Goal: Task Accomplishment & Management: Manage account settings

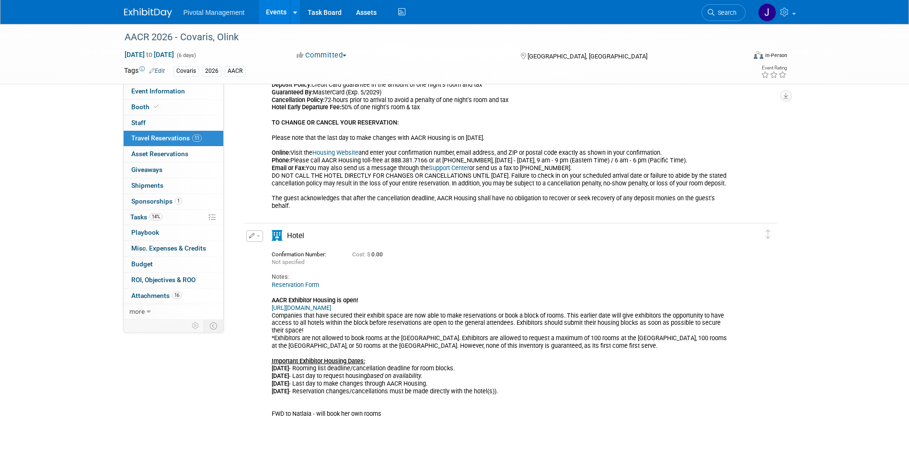
scroll to position [2603, 0]
click at [150, 14] on img at bounding box center [148, 13] width 48 height 10
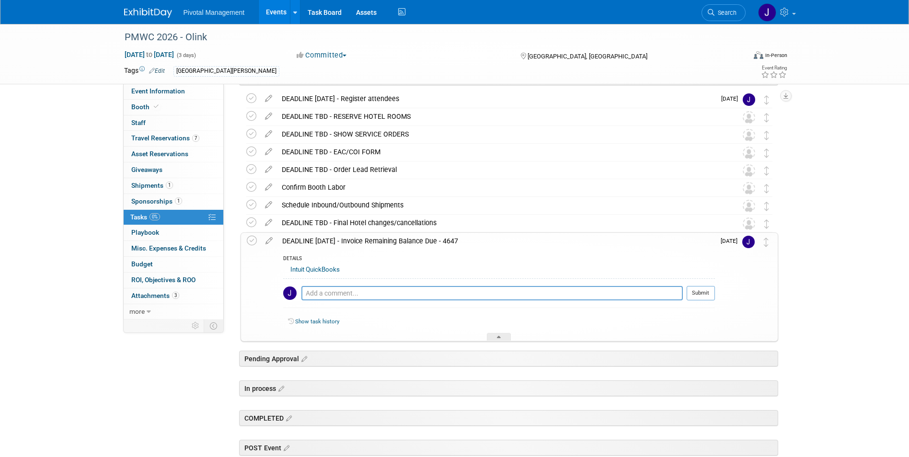
scroll to position [102, 0]
click at [417, 246] on div "DEADLINE OCT 1 - Invoice Remaining Balance Due - 4647" at bounding box center [495, 241] width 437 height 16
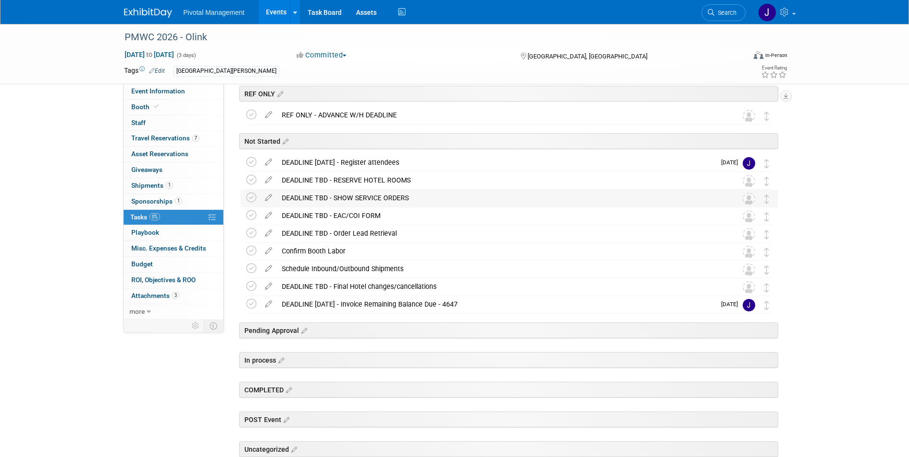
scroll to position [0, 0]
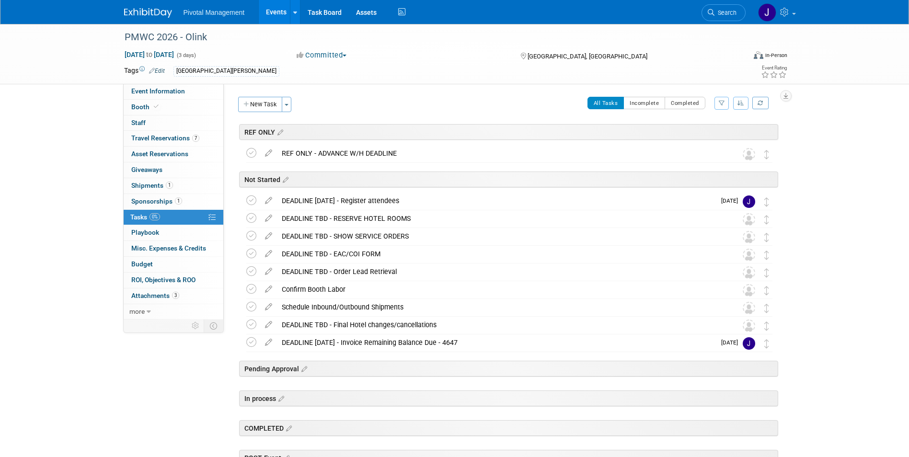
click at [280, 11] on link "Events" at bounding box center [276, 12] width 35 height 24
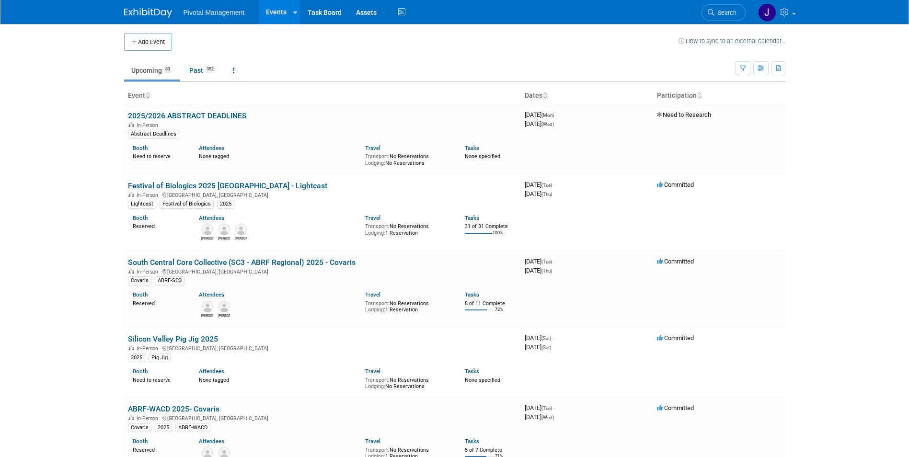
click at [724, 12] on span "Search" at bounding box center [725, 12] width 22 height 7
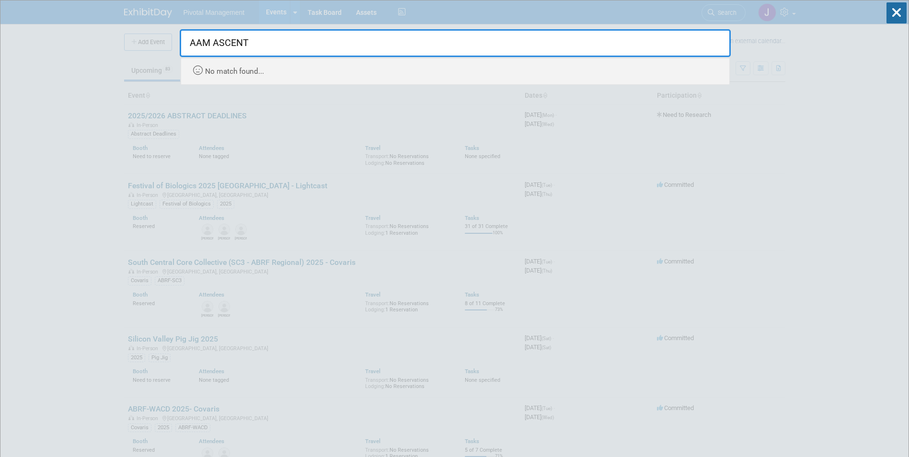
click at [205, 45] on input "AAM ASCENT" at bounding box center [455, 43] width 551 height 28
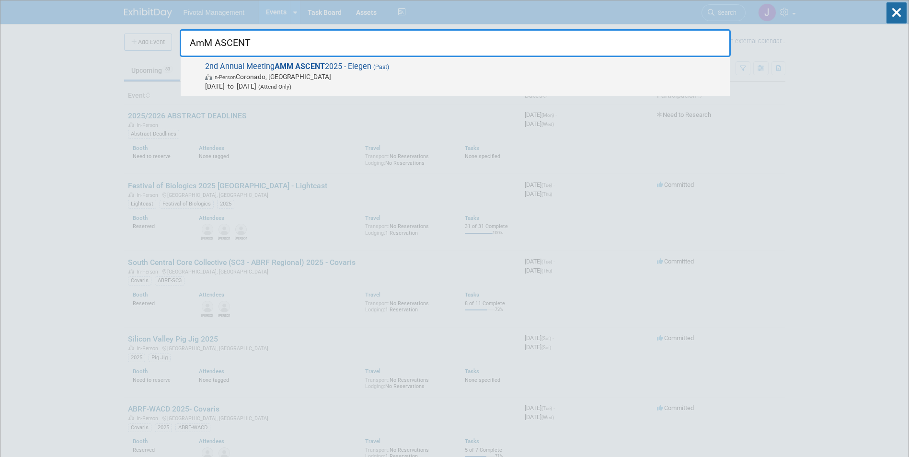
type input "AmM ASCENT"
click at [492, 92] on div "2nd Annual Meeting AMM ASCENT 2025 - Elegen (Past) In-Person Coronado, CA Sep 1…" at bounding box center [455, 76] width 549 height 39
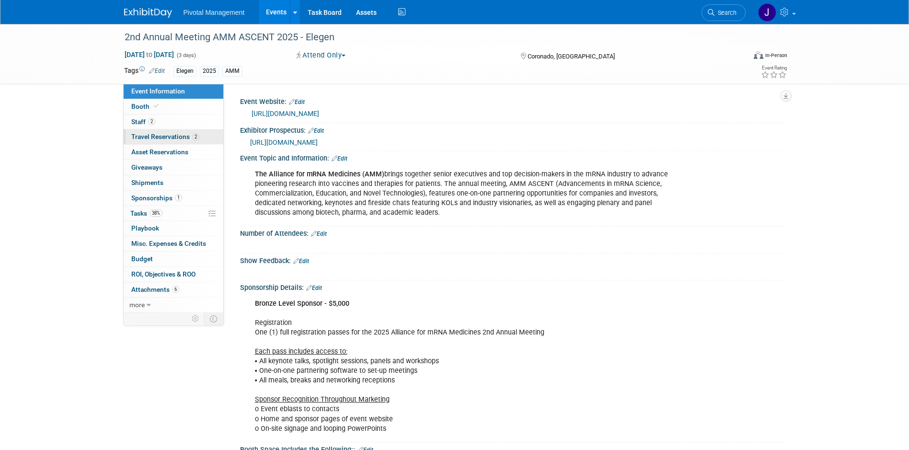
click at [165, 136] on span "Travel Reservations 2" at bounding box center [165, 137] width 68 height 8
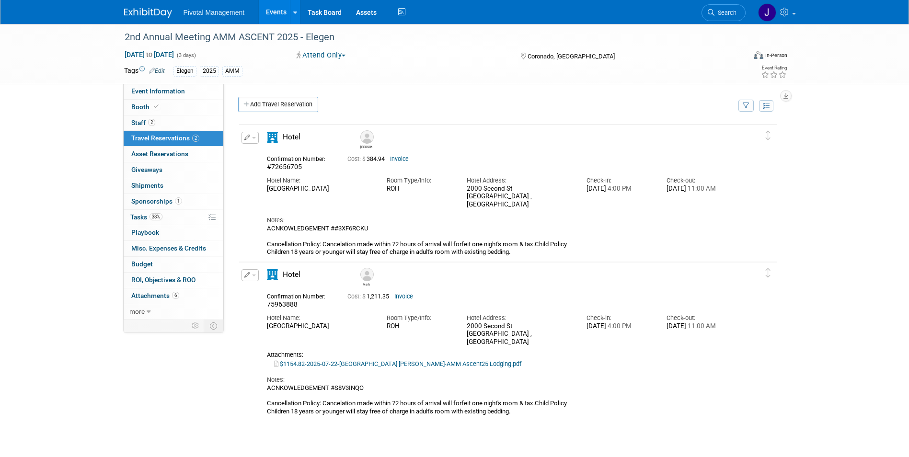
click at [249, 272] on button "button" at bounding box center [249, 275] width 17 height 12
click at [268, 291] on button "Edit Reservation" at bounding box center [282, 292] width 81 height 14
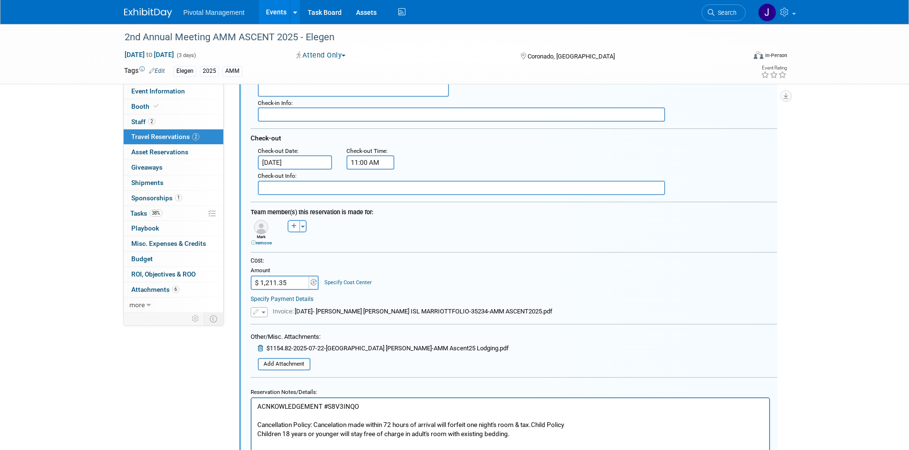
scroll to position [346, 0]
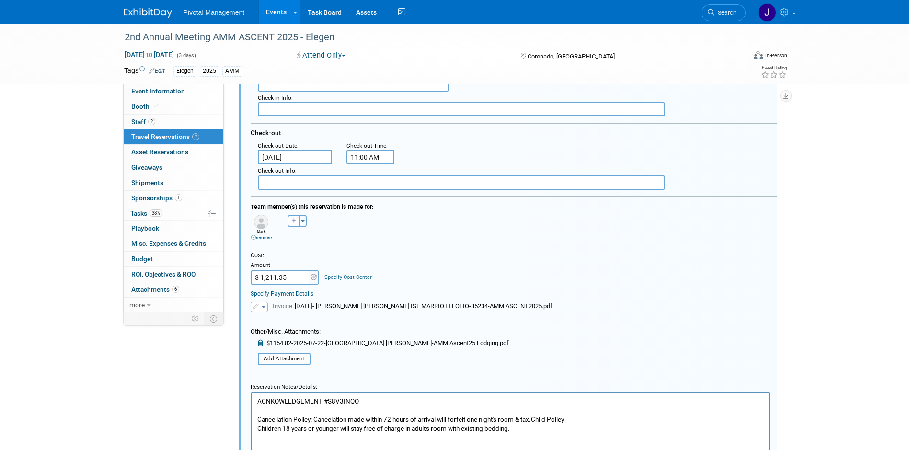
click at [331, 284] on td "Specify Cost Center Cost Center -- Not Specified --" at bounding box center [346, 272] width 52 height 25
click at [256, 303] on button "button" at bounding box center [259, 307] width 17 height 10
click at [279, 321] on link "Replace with a new file" at bounding box center [299, 320] width 96 height 13
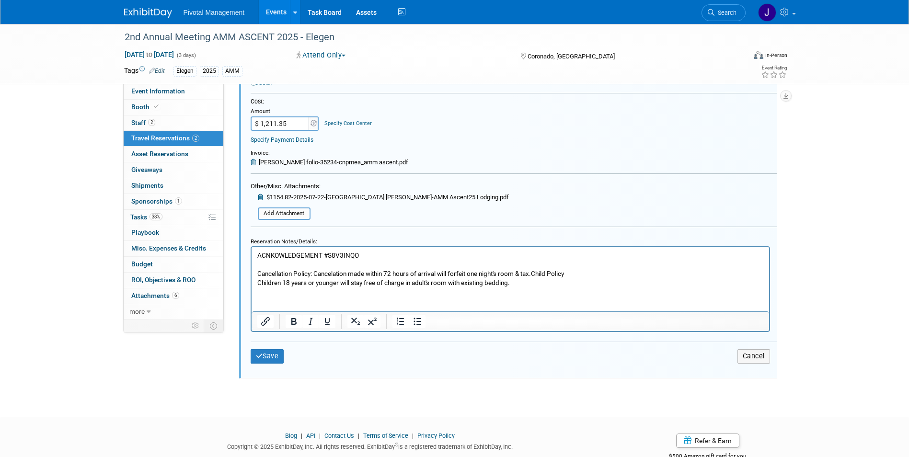
scroll to position [520, 0]
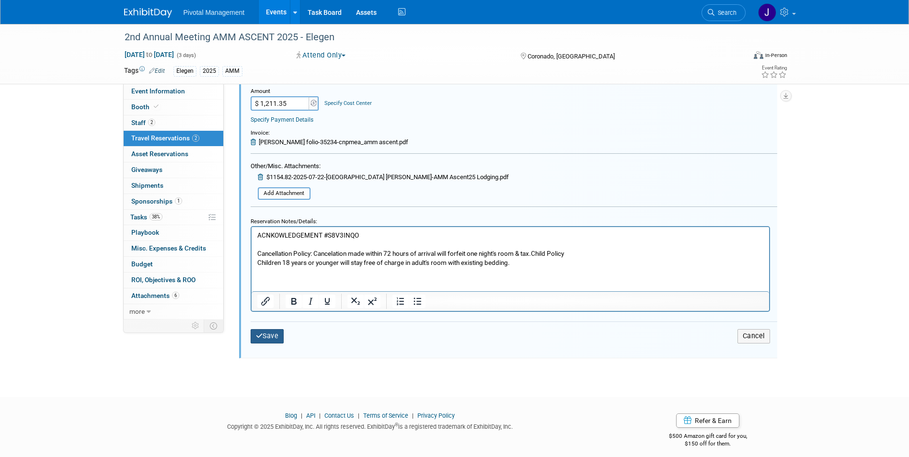
click at [283, 331] on button "Save" at bounding box center [268, 336] width 34 height 14
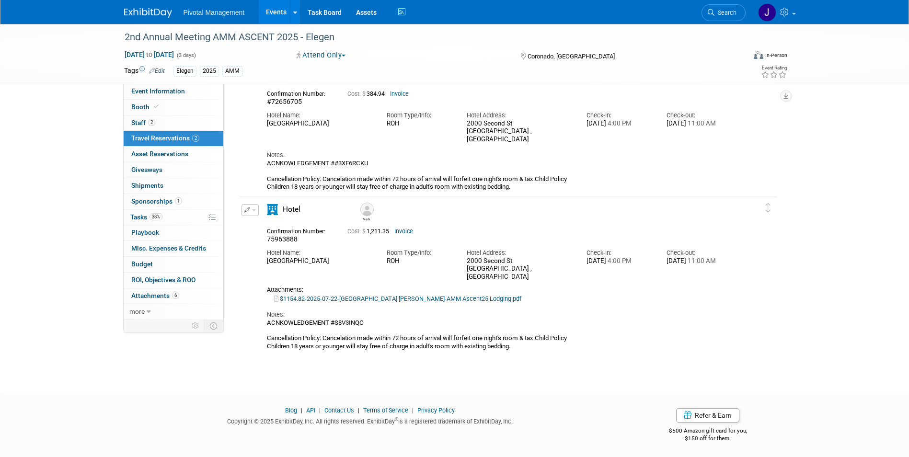
scroll to position [0, 0]
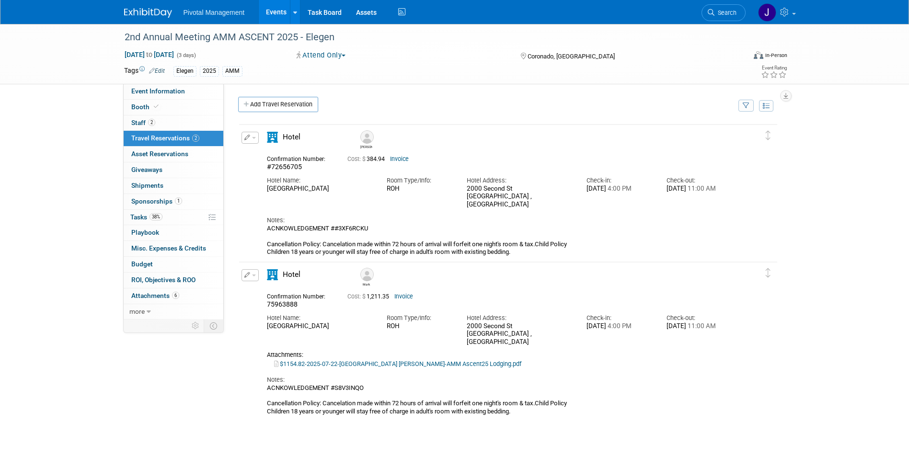
click at [242, 137] on button "button" at bounding box center [249, 138] width 17 height 12
click at [255, 155] on button "Edit Reservation" at bounding box center [282, 155] width 81 height 14
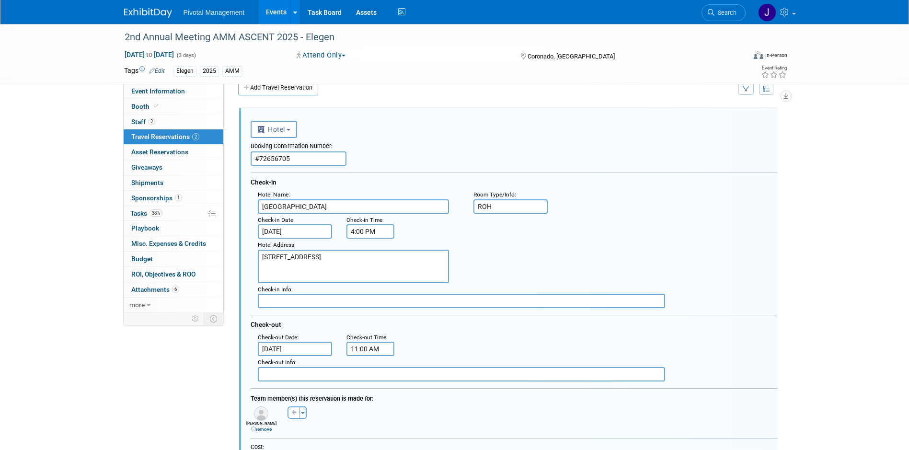
scroll to position [113, 0]
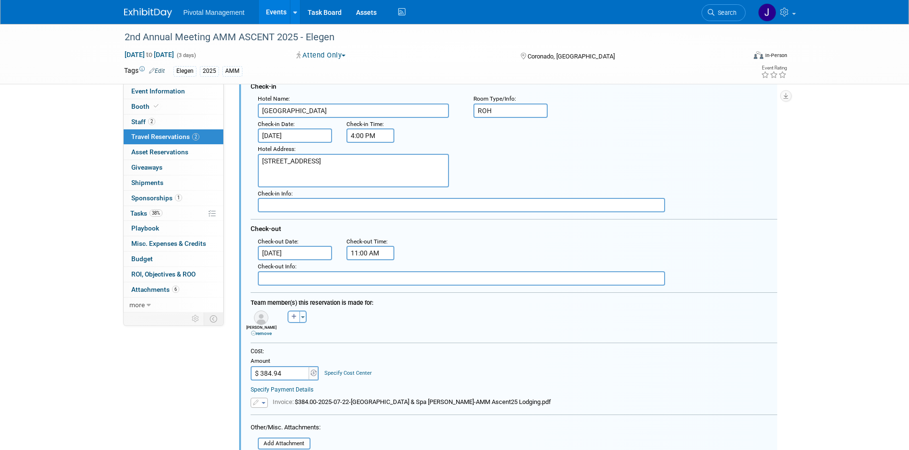
click at [287, 374] on input "$ 384.94" at bounding box center [281, 373] width 60 height 14
paste input "8.80"
type input "$ 388.80"
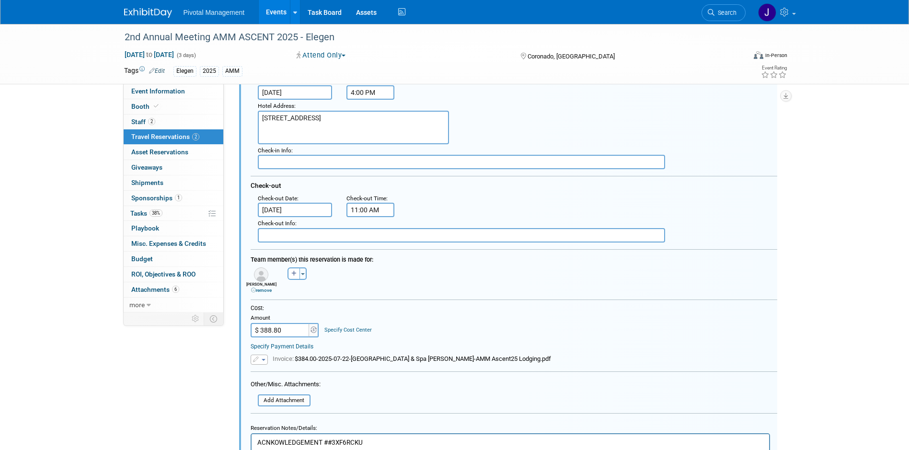
scroll to position [208, 0]
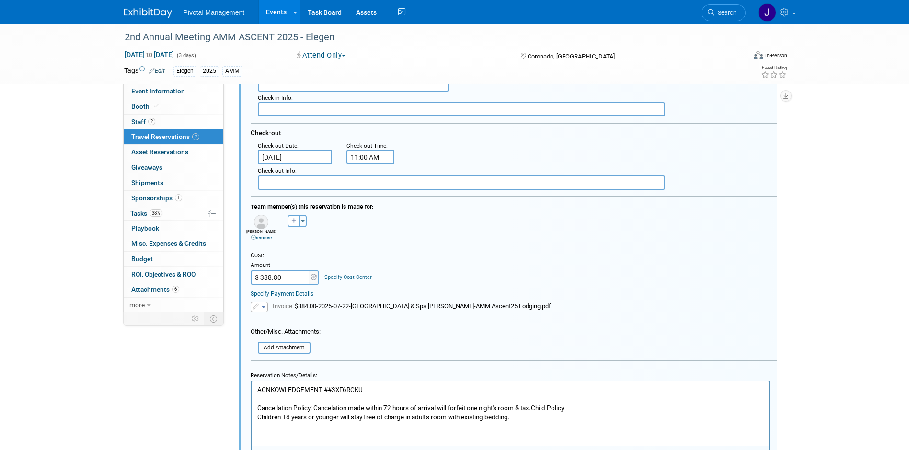
click at [270, 308] on td "Invoice: $384.00-2025-07-22-Coronado Island Marriott Resort & Spa DYER-AMM Asce…" at bounding box center [409, 307] width 283 height 10
click at [264, 309] on button "button" at bounding box center [259, 307] width 17 height 10
click at [287, 324] on link "Replace with a new file" at bounding box center [299, 320] width 96 height 13
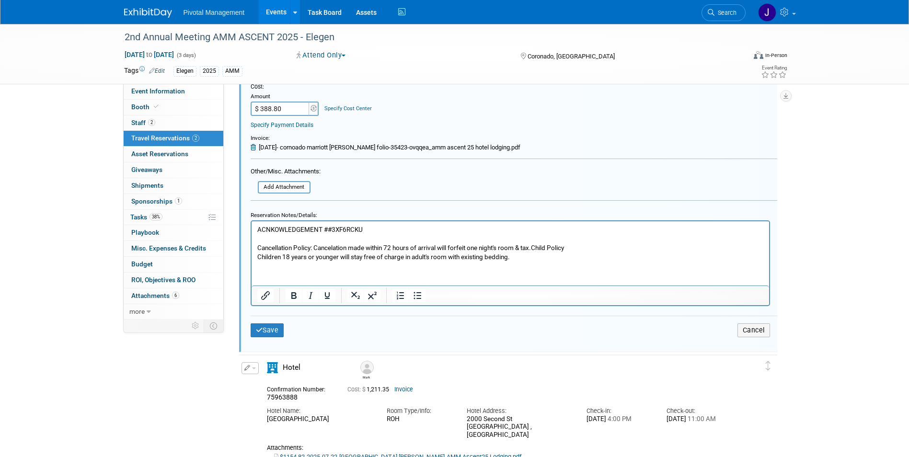
scroll to position [538, 0]
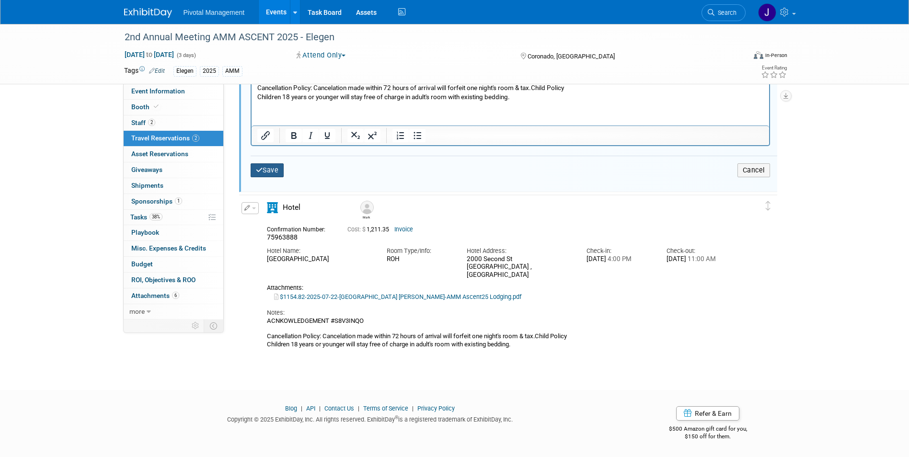
click at [275, 168] on button "Save" at bounding box center [268, 170] width 34 height 14
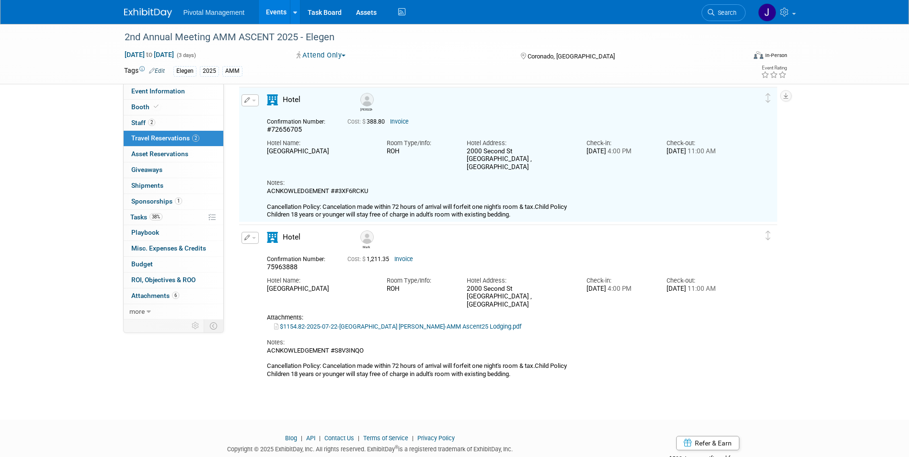
scroll to position [17, 0]
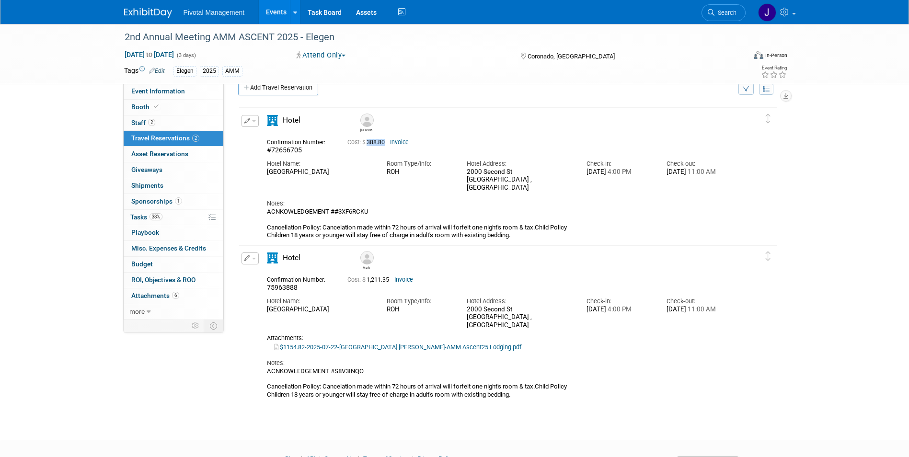
drag, startPoint x: 385, startPoint y: 139, endPoint x: 369, endPoint y: 144, distance: 16.4
click at [369, 144] on div "Cost: $ 388.80 Invoice" at bounding box center [519, 141] width 345 height 10
copy span "388.80"
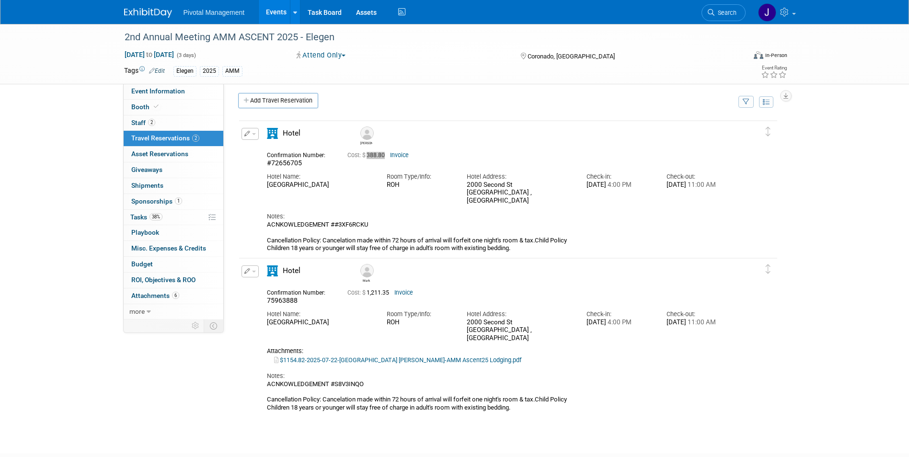
scroll to position [0, 0]
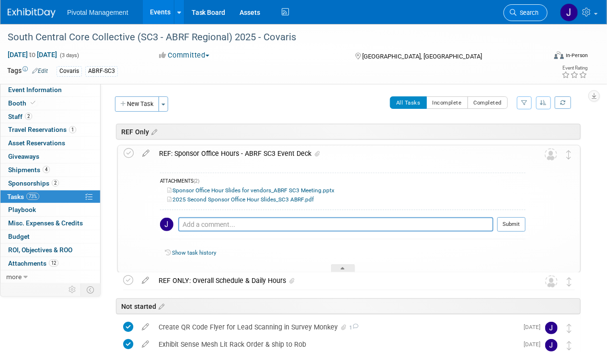
click at [537, 7] on link "Search" at bounding box center [526, 12] width 44 height 17
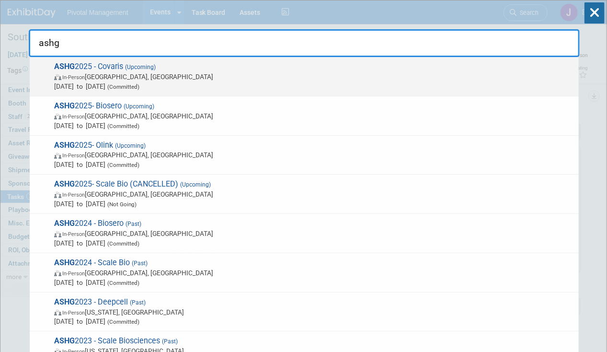
type input "ashg"
click at [321, 63] on span "ASHG 2025 - Covaris (Upcoming) In-Person Boston, MA Oct 15, 2025 to Oct 17, 202…" at bounding box center [312, 76] width 523 height 29
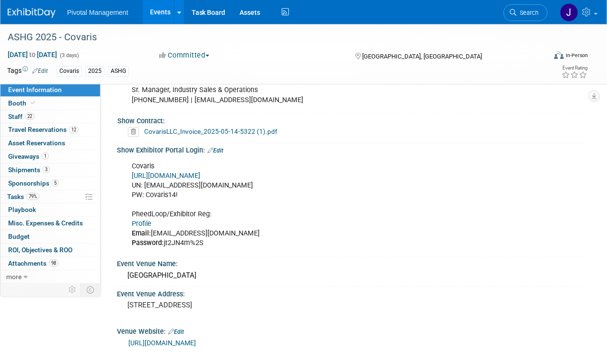
scroll to position [671, 0]
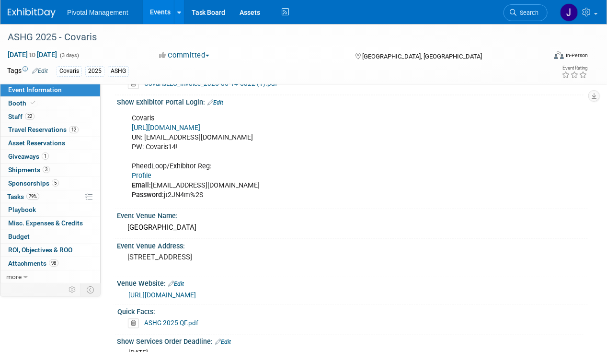
drag, startPoint x: 207, startPoint y: 191, endPoint x: 166, endPoint y: 192, distance: 41.7
click at [166, 192] on div "Covaris [URL][DOMAIN_NAME] UN: [EMAIL_ADDRESS][DOMAIN_NAME] PW: Covaris14! Phee…" at bounding box center [310, 157] width 370 height 96
copy div "jt2JN4m%2S"
drag, startPoint x: 44, startPoint y: 116, endPoint x: 61, endPoint y: 116, distance: 17.3
click at [44, 116] on link "22 Staff 22" at bounding box center [50, 116] width 100 height 13
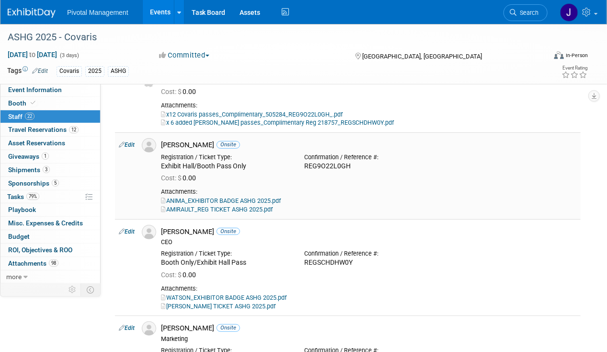
scroll to position [96, 0]
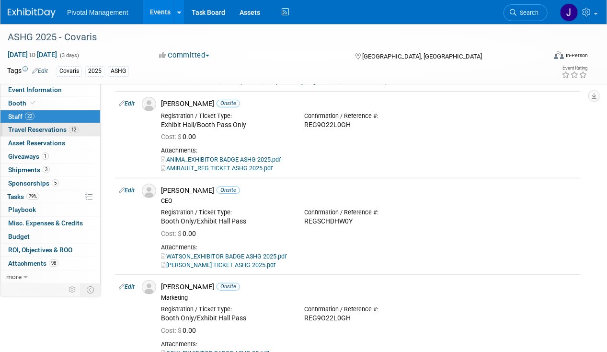
click at [33, 131] on span "Travel Reservations 12" at bounding box center [43, 130] width 70 height 8
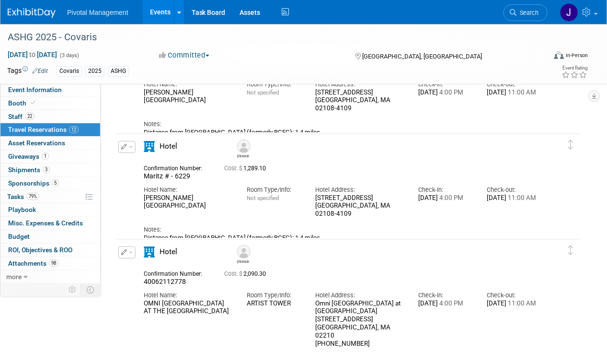
click at [127, 147] on button "button" at bounding box center [126, 147] width 17 height 12
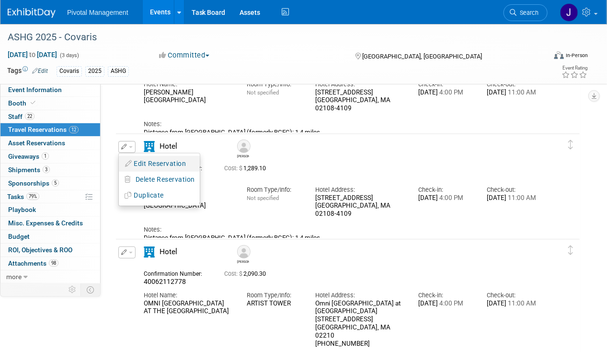
click at [149, 161] on button "Edit Reservation" at bounding box center [159, 164] width 81 height 14
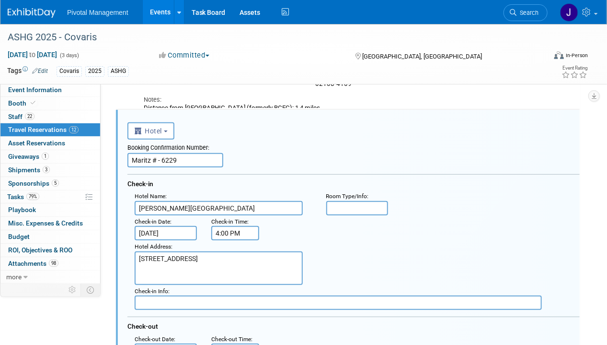
scroll to position [0, 0]
click at [181, 207] on input "Omni Parker House" at bounding box center [219, 208] width 168 height 14
type input "\"
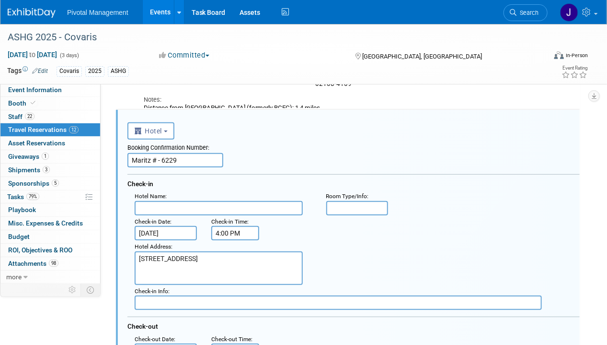
click at [155, 160] on input "Maritz # - 6229" at bounding box center [175, 160] width 96 height 14
click at [167, 155] on input "Maritz # - 6229" at bounding box center [175, 160] width 96 height 14
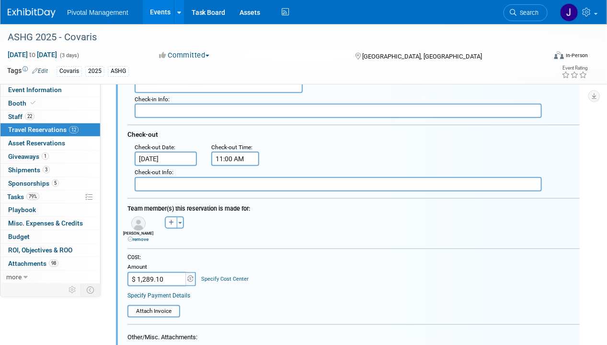
scroll to position [360, 0]
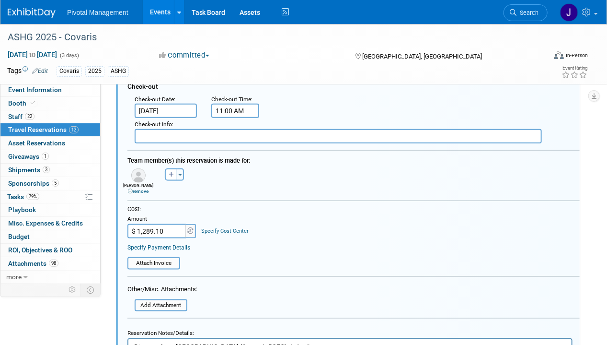
type input "SELF BOOKED"
click at [158, 224] on input "$ 1,289.10" at bounding box center [157, 231] width 60 height 14
type input "$"
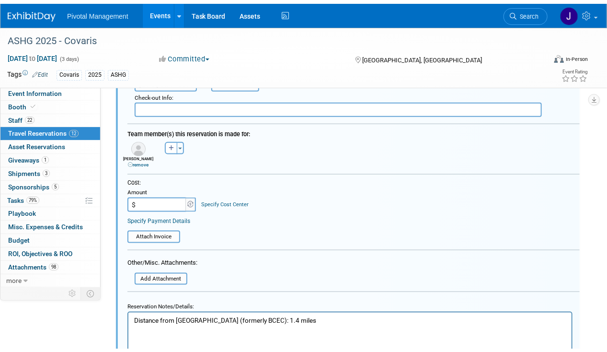
scroll to position [504, 0]
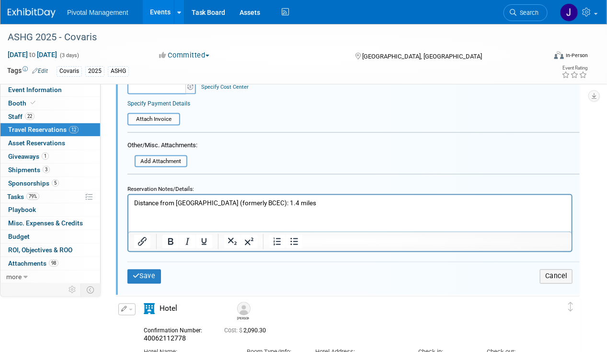
type input "$ 0.00"
click at [187, 185] on div "Reservation Notes/Details:" at bounding box center [349, 187] width 445 height 13
click at [185, 199] on p "Distance from Menino Convention Center (formerly BCEC): 1.4 miles" at bounding box center [350, 203] width 432 height 9
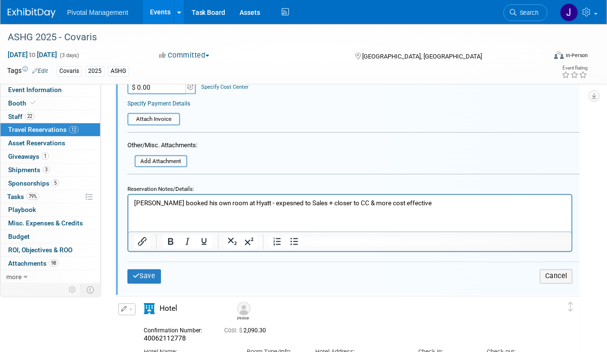
click at [139, 276] on button "Save" at bounding box center [144, 276] width 34 height 14
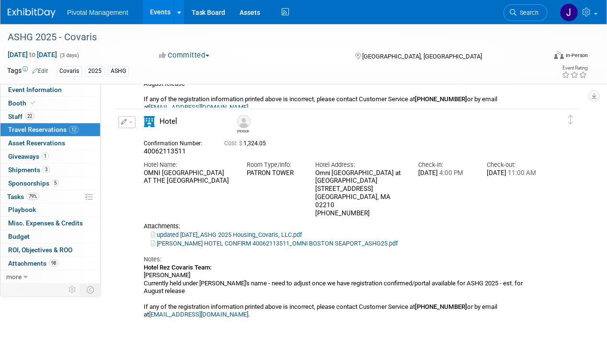
scroll to position [2252, 0]
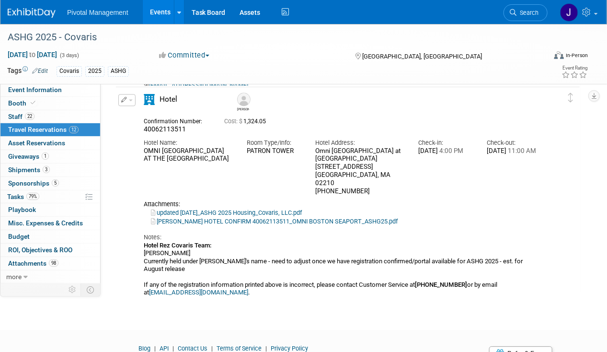
click at [127, 98] on button "button" at bounding box center [126, 100] width 17 height 12
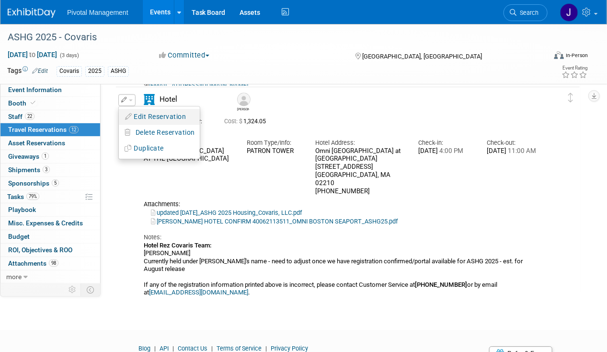
click at [142, 112] on button "Edit Reservation" at bounding box center [159, 117] width 81 height 14
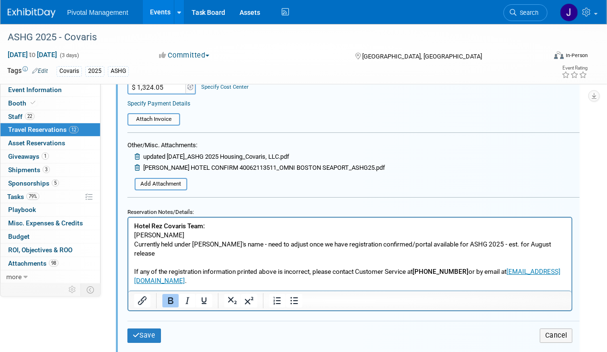
scroll to position [2718, 0]
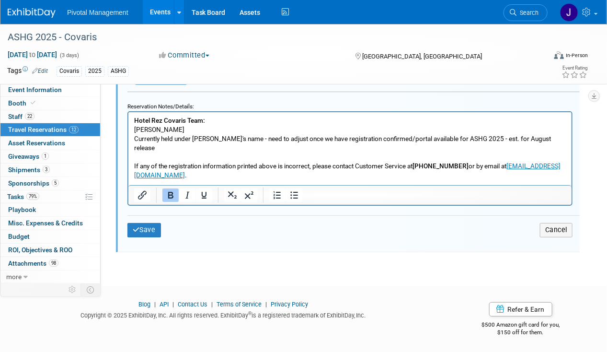
click at [176, 133] on p "Hotel Rez Covaris Team: Gregory Endress Currently held under Jess's name - need…" at bounding box center [350, 148] width 432 height 64
click at [185, 156] on p "Hotel Rez Covaris Team: Gregory Endress Currently held under Jess's name - need…" at bounding box center [350, 148] width 432 height 64
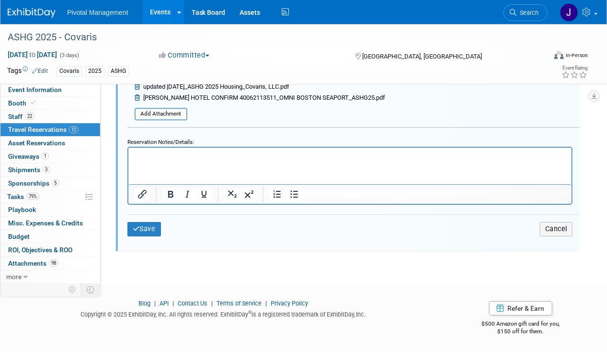
scroll to position [2682, 0]
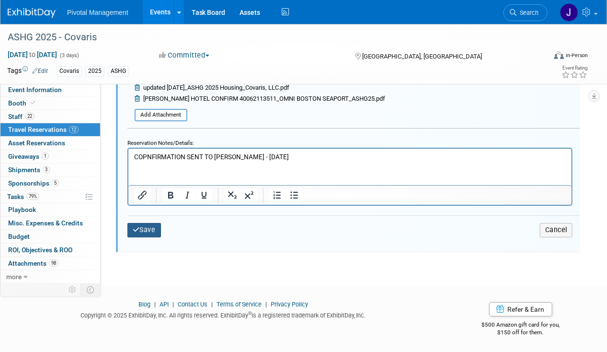
click at [149, 223] on button "Save" at bounding box center [144, 230] width 34 height 14
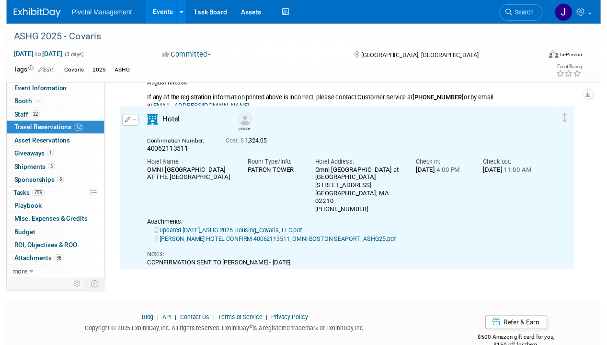
scroll to position [2229, 0]
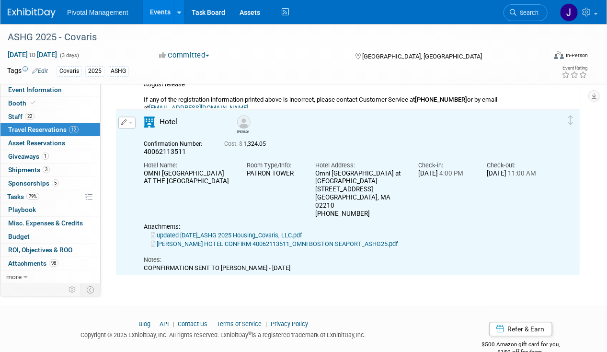
click at [126, 122] on button "button" at bounding box center [126, 122] width 17 height 12
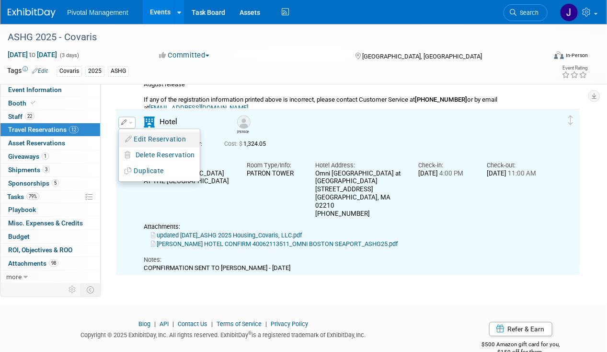
click at [133, 134] on button "Edit Reservation" at bounding box center [159, 139] width 81 height 14
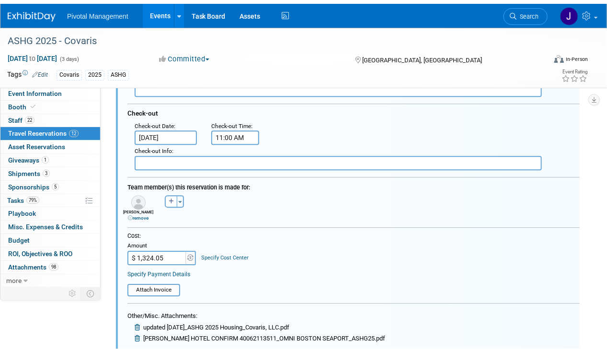
scroll to position [2565, 0]
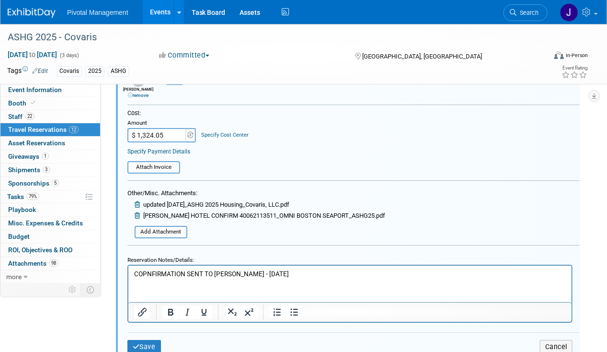
click at [145, 271] on p "COPNFIRMATION SENT TO GREG - 09.29.25" at bounding box center [350, 273] width 432 height 9
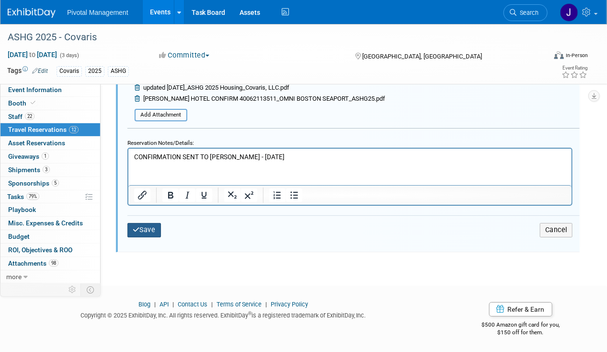
click at [149, 225] on button "Save" at bounding box center [144, 230] width 34 height 14
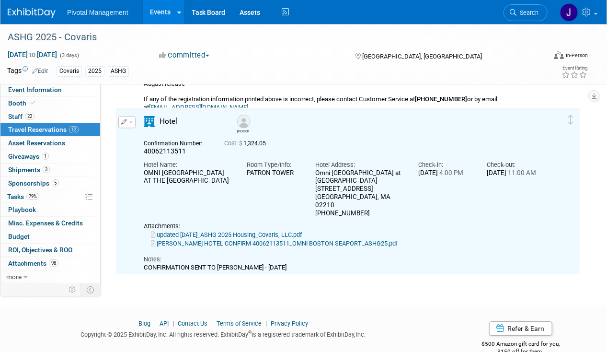
scroll to position [2229, 0]
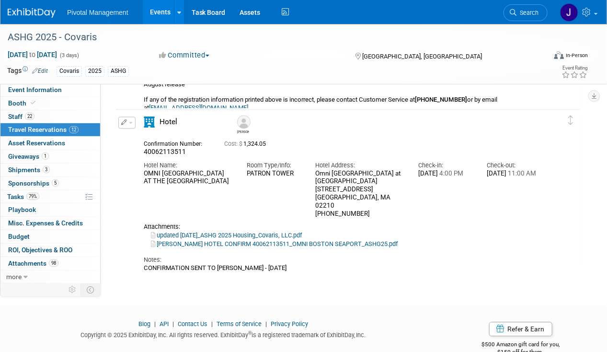
click at [524, 16] on link "Search" at bounding box center [526, 12] width 44 height 17
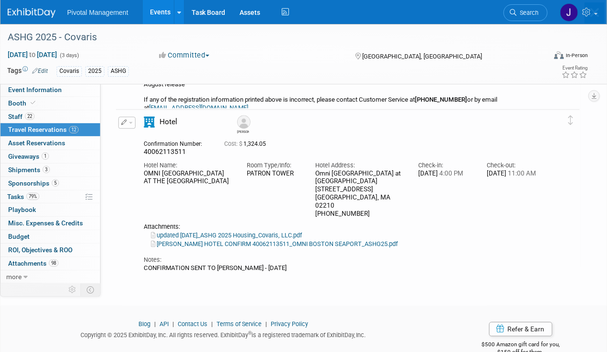
scroll to position [0, 0]
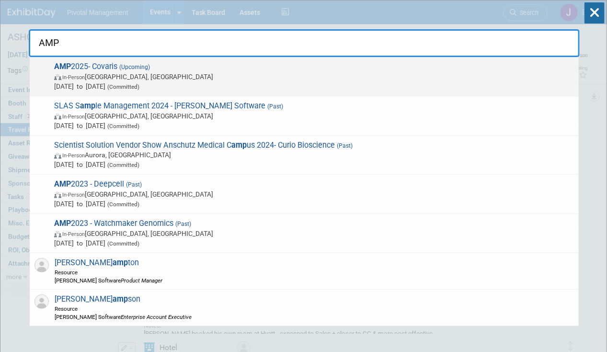
type input "AMP"
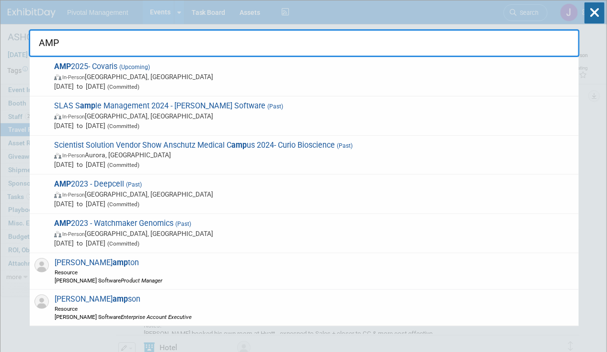
click at [231, 85] on span "Nov 11, 2025 to Nov 15, 2025 (Committed)" at bounding box center [314, 86] width 520 height 10
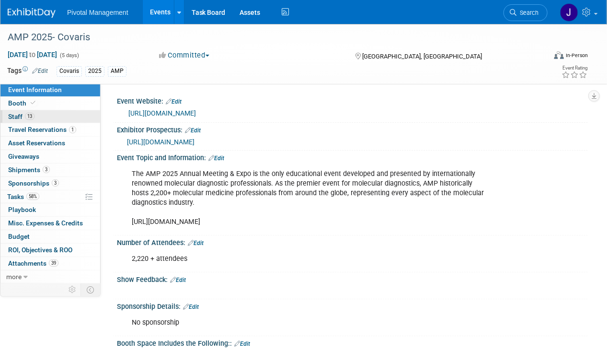
click at [51, 113] on link "13 Staff 13" at bounding box center [50, 116] width 100 height 13
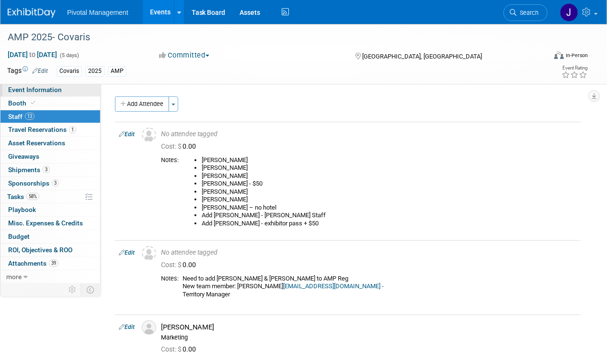
click at [54, 89] on span "Event Information" at bounding box center [35, 90] width 54 height 8
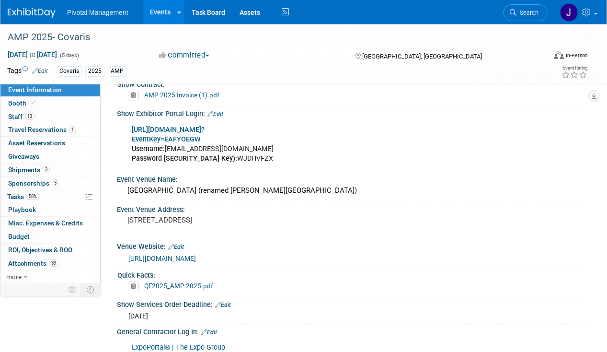
scroll to position [815, 0]
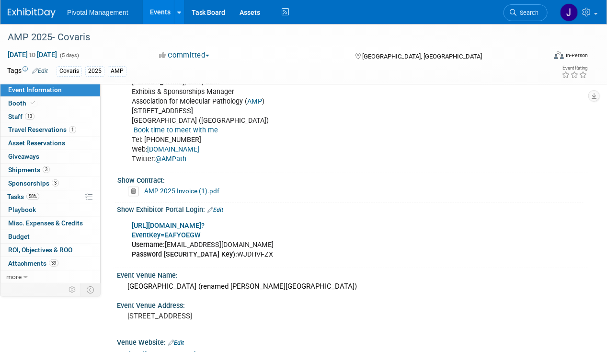
click at [203, 221] on b "https://www.conferenceharvester.com/harvester2expw/login.asp?" at bounding box center [168, 225] width 73 height 8
drag, startPoint x: 246, startPoint y: 237, endPoint x: 208, endPoint y: 241, distance: 37.6
click at [208, 241] on div "https://www.conferenceharvester.com/harvester2expw/login.asp? EventKey=EAFYOEGW…" at bounding box center [310, 240] width 370 height 48
copy div "WJDHVFZX"
click at [521, 12] on span "Search" at bounding box center [528, 12] width 22 height 7
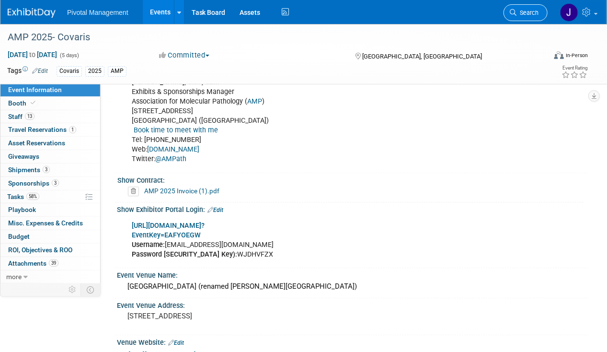
scroll to position [0, 0]
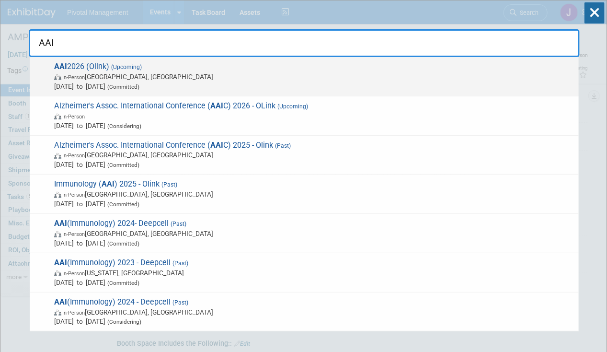
type input "AAI"
click at [83, 69] on span "AAI 2026 (Olink) (Upcoming) In-Person Boston, MA Apr 15, 2026 to Apr 19, 2026 (…" at bounding box center [312, 76] width 523 height 29
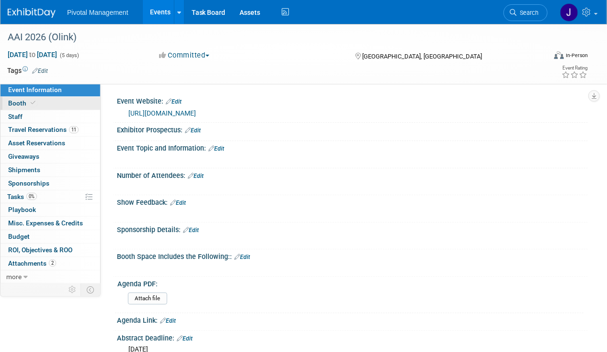
click at [44, 102] on link "Booth" at bounding box center [50, 103] width 100 height 13
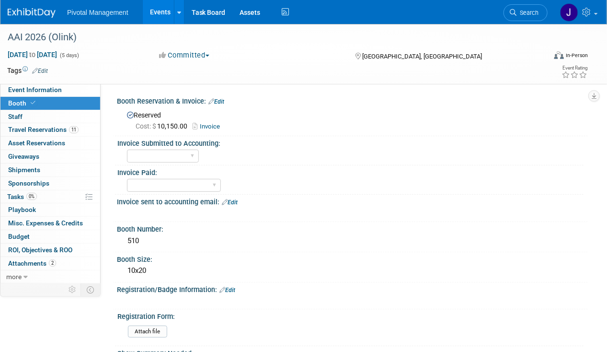
click at [219, 102] on link "Edit" at bounding box center [216, 101] width 16 height 7
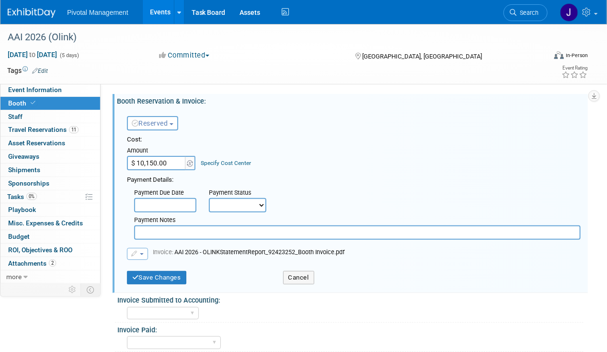
click at [230, 201] on select "Not Paid Yet Partially Paid Paid in Full" at bounding box center [237, 205] width 57 height 14
select select "1"
click at [209, 198] on select "Not Paid Yet Partially Paid Paid in Full" at bounding box center [237, 205] width 57 height 14
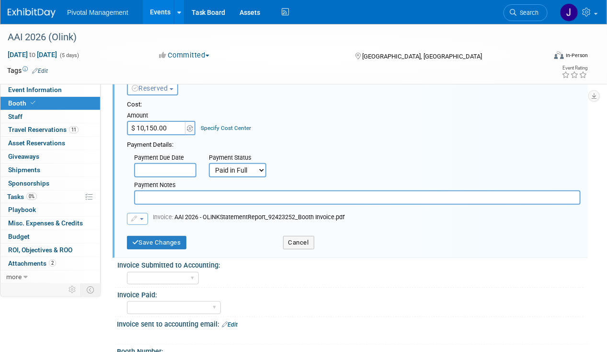
scroll to position [48, 0]
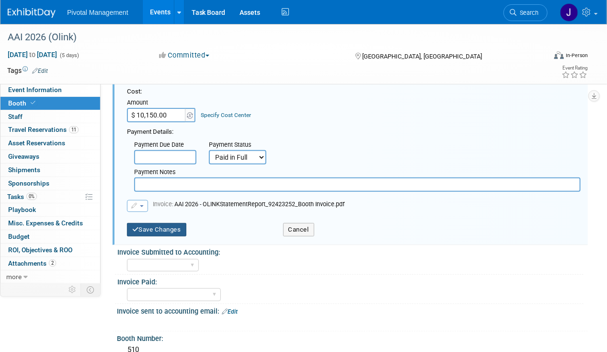
click at [161, 230] on button "Save Changes" at bounding box center [156, 229] width 59 height 13
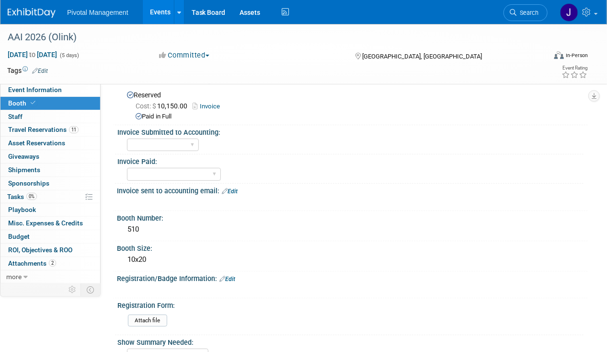
scroll to position [0, 0]
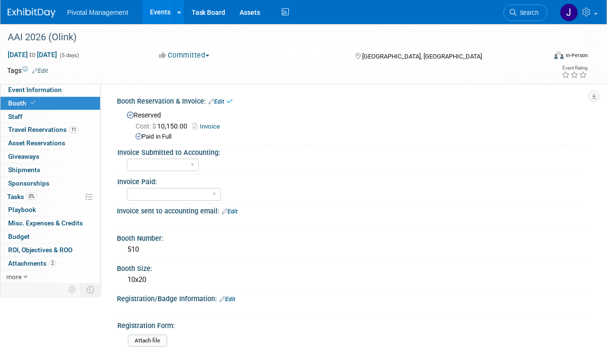
click at [206, 127] on link "Invoice" at bounding box center [209, 126] width 32 height 7
click at [224, 99] on link "Edit" at bounding box center [216, 101] width 16 height 7
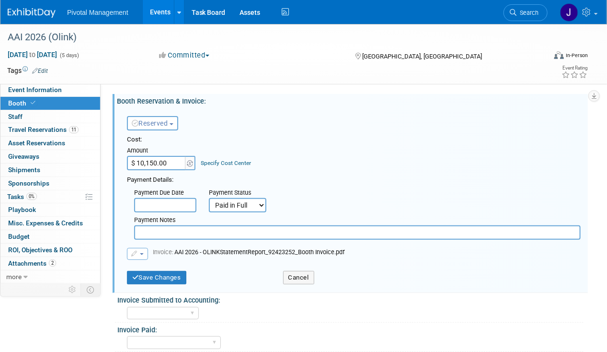
click at [174, 203] on input "text" at bounding box center [165, 205] width 62 height 14
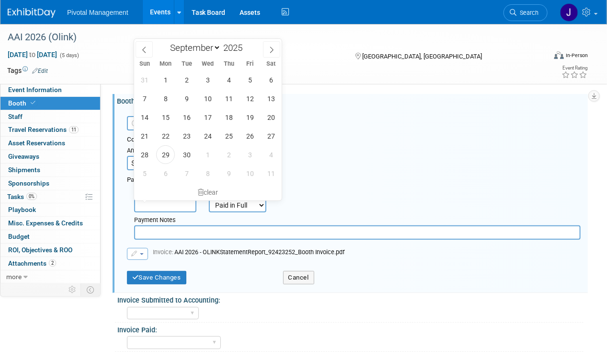
click at [174, 203] on input "text" at bounding box center [165, 205] width 62 height 14
click at [137, 257] on button "button" at bounding box center [137, 254] width 21 height 12
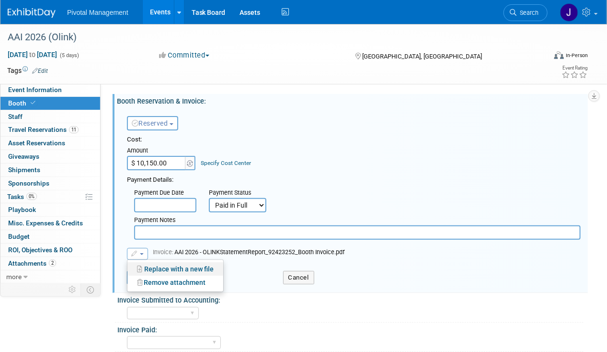
click at [149, 267] on link "Replace with a new file" at bounding box center [175, 268] width 96 height 13
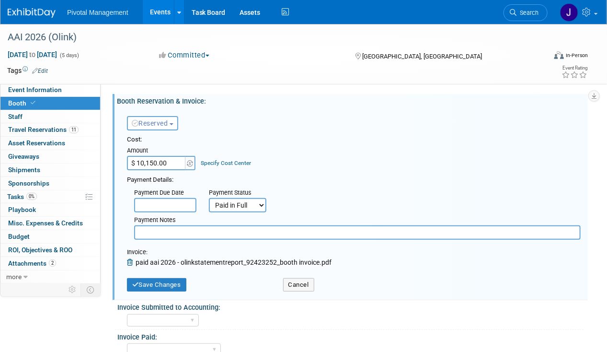
click at [154, 200] on input "text" at bounding box center [165, 205] width 62 height 14
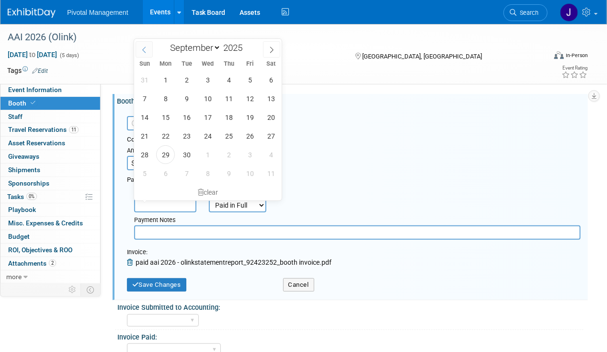
click at [149, 50] on span at bounding box center [144, 49] width 17 height 16
click at [137, 50] on span at bounding box center [144, 49] width 17 height 16
click at [145, 54] on span at bounding box center [144, 49] width 17 height 16
select select "5"
click at [247, 100] on span "13" at bounding box center [250, 98] width 19 height 19
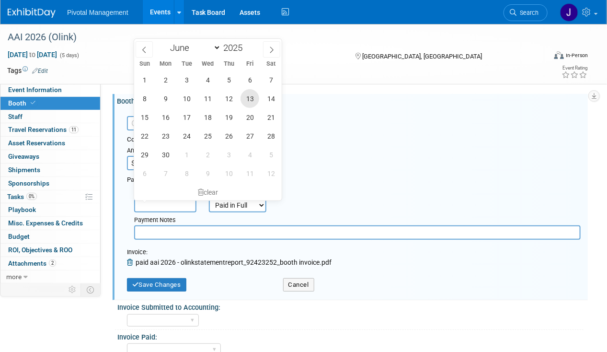
type input "[DATE]"
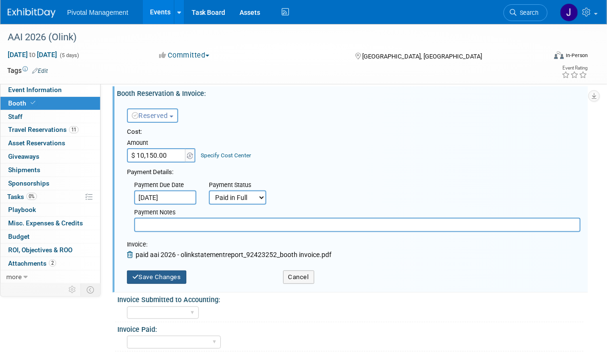
scroll to position [144, 0]
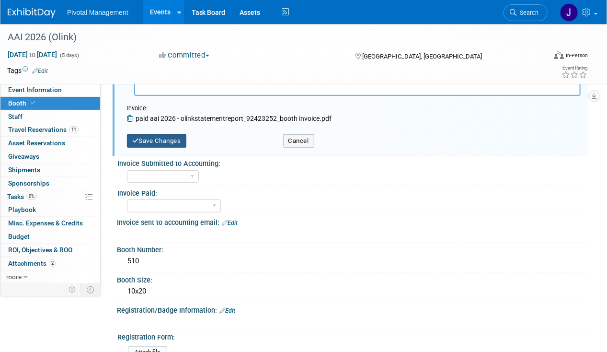
click at [165, 145] on button "Save Changes" at bounding box center [156, 140] width 59 height 13
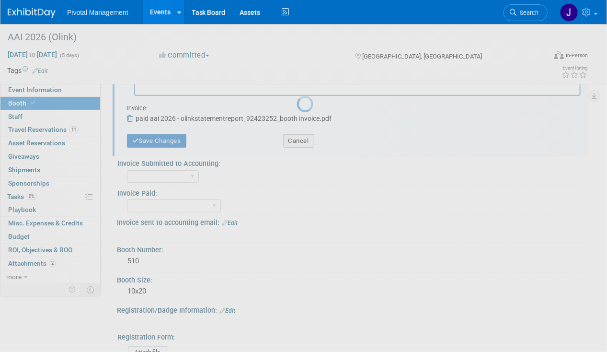
click at [297, 195] on div at bounding box center [303, 176] width 13 height 352
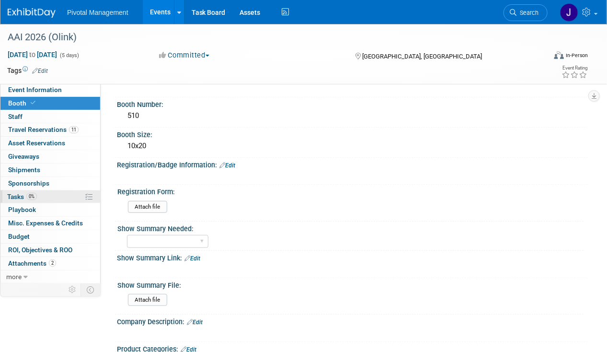
click at [46, 195] on link "0% Tasks 0%" at bounding box center [50, 196] width 100 height 13
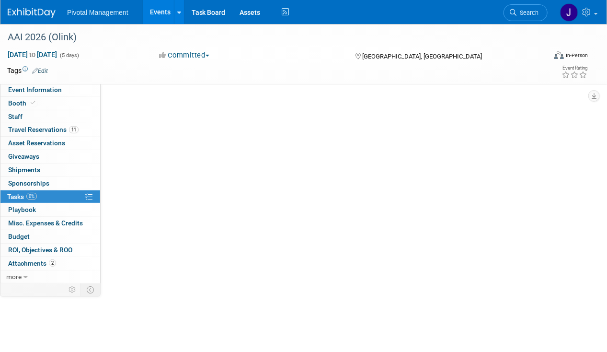
scroll to position [0, 0]
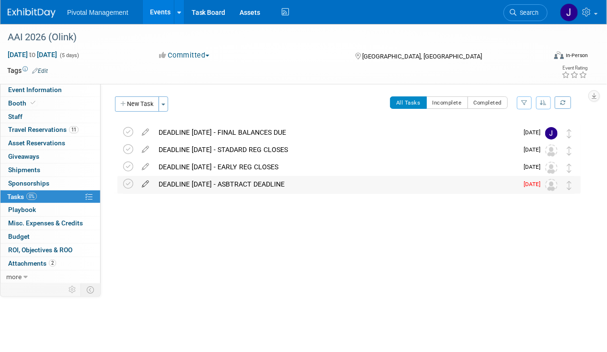
click at [142, 185] on icon at bounding box center [145, 182] width 17 height 12
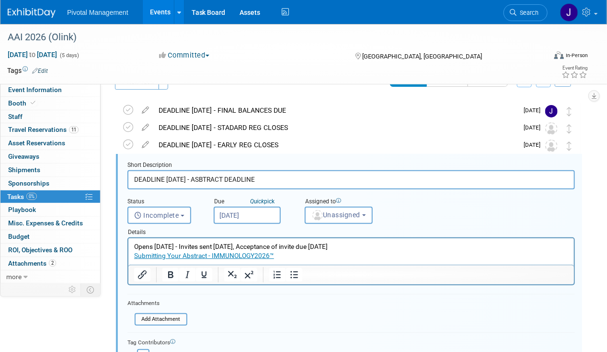
scroll to position [35, 0]
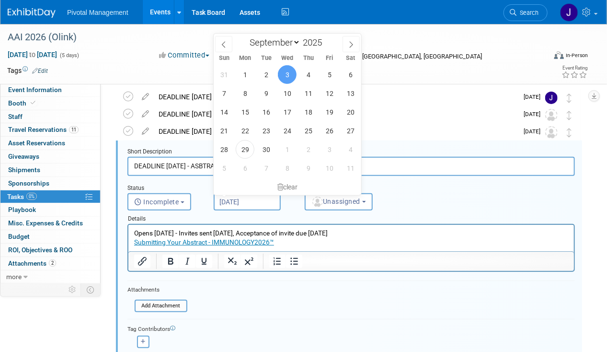
click at [252, 206] on input "[DATE]" at bounding box center [247, 201] width 67 height 17
click at [350, 43] on icon at bounding box center [351, 44] width 7 height 7
select select "9"
click at [290, 112] on span "15" at bounding box center [287, 112] width 19 height 19
type input "[DATE]"
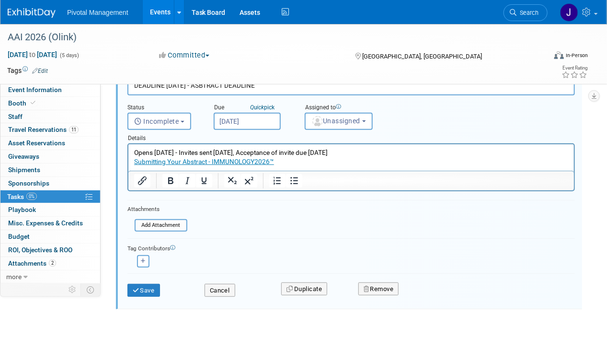
scroll to position [129, 0]
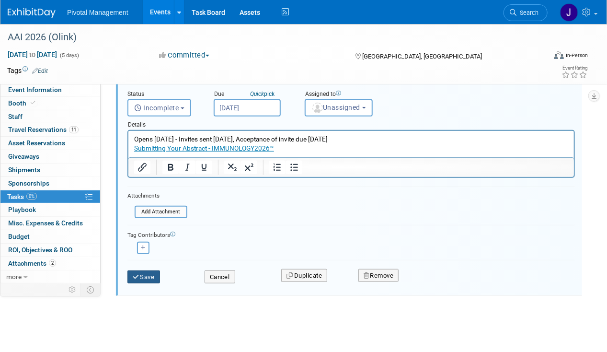
click at [144, 276] on button "Save" at bounding box center [143, 276] width 33 height 13
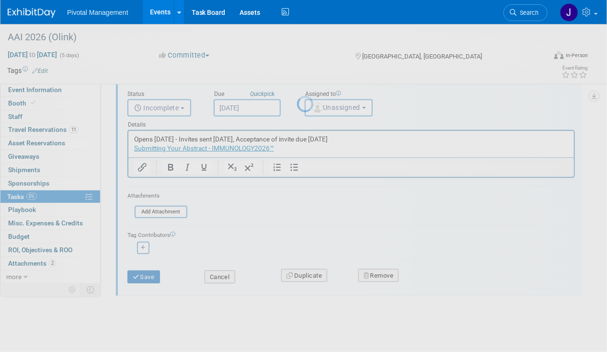
scroll to position [0, 0]
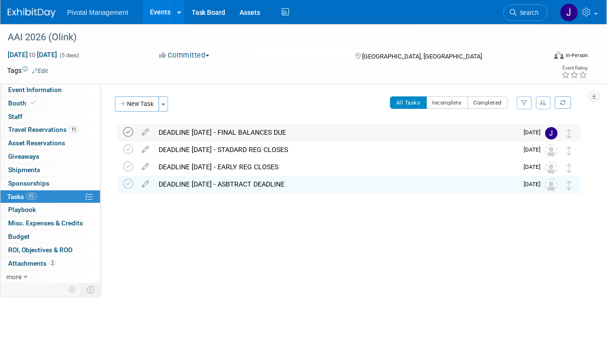
click at [125, 132] on icon at bounding box center [128, 132] width 10 height 10
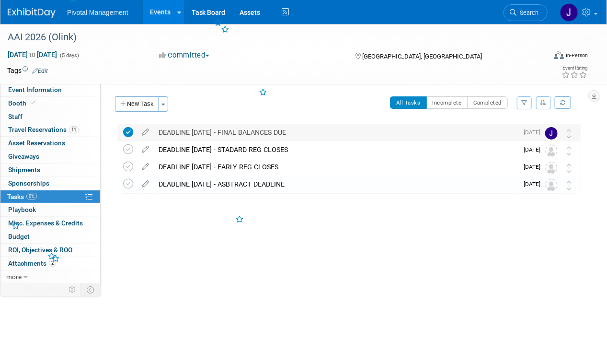
click at [190, 133] on div "DEADLINE [DATE] - FINAL BALANCES DUE" at bounding box center [336, 132] width 364 height 16
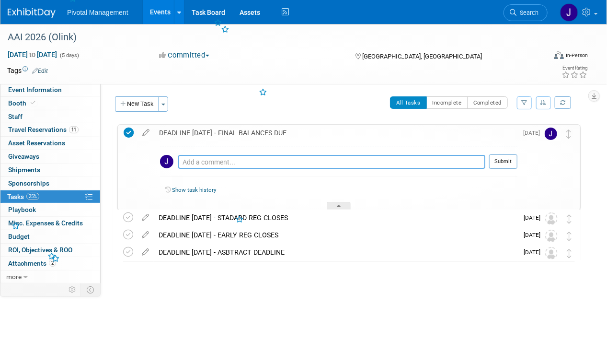
click at [190, 163] on textarea at bounding box center [331, 162] width 307 height 14
click at [295, 161] on textarea "Confirmed paid in full by [PERSON_NAME] -" at bounding box center [331, 162] width 307 height 14
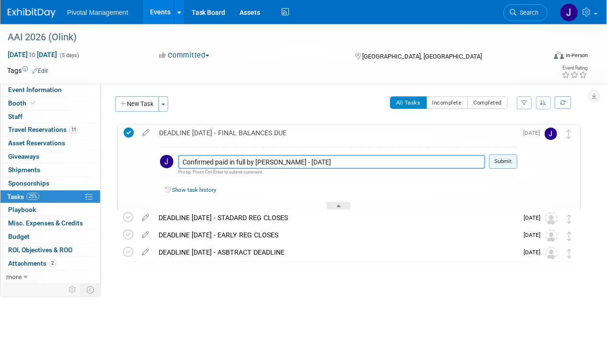
type textarea "Confirmed paid in full by [PERSON_NAME] - [DATE]"
click at [513, 163] on button "Submit" at bounding box center [503, 161] width 28 height 14
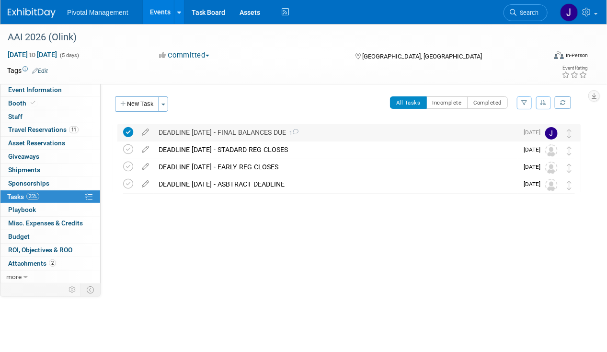
click at [242, 137] on div "DEADLINE [DATE] - FINAL BALANCES DUE 1" at bounding box center [336, 132] width 364 height 16
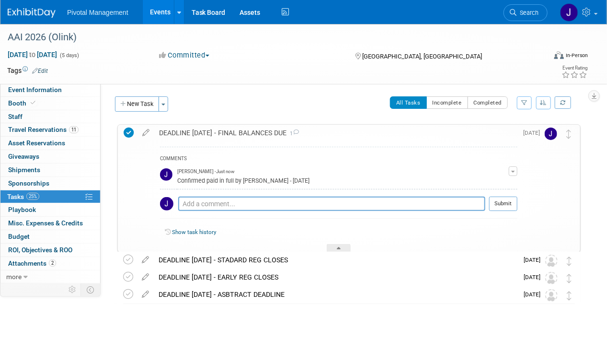
click at [242, 137] on div "DEADLINE [DATE] - FINAL BALANCES DUE 1" at bounding box center [335, 133] width 363 height 16
